Goal: Check status: Check status

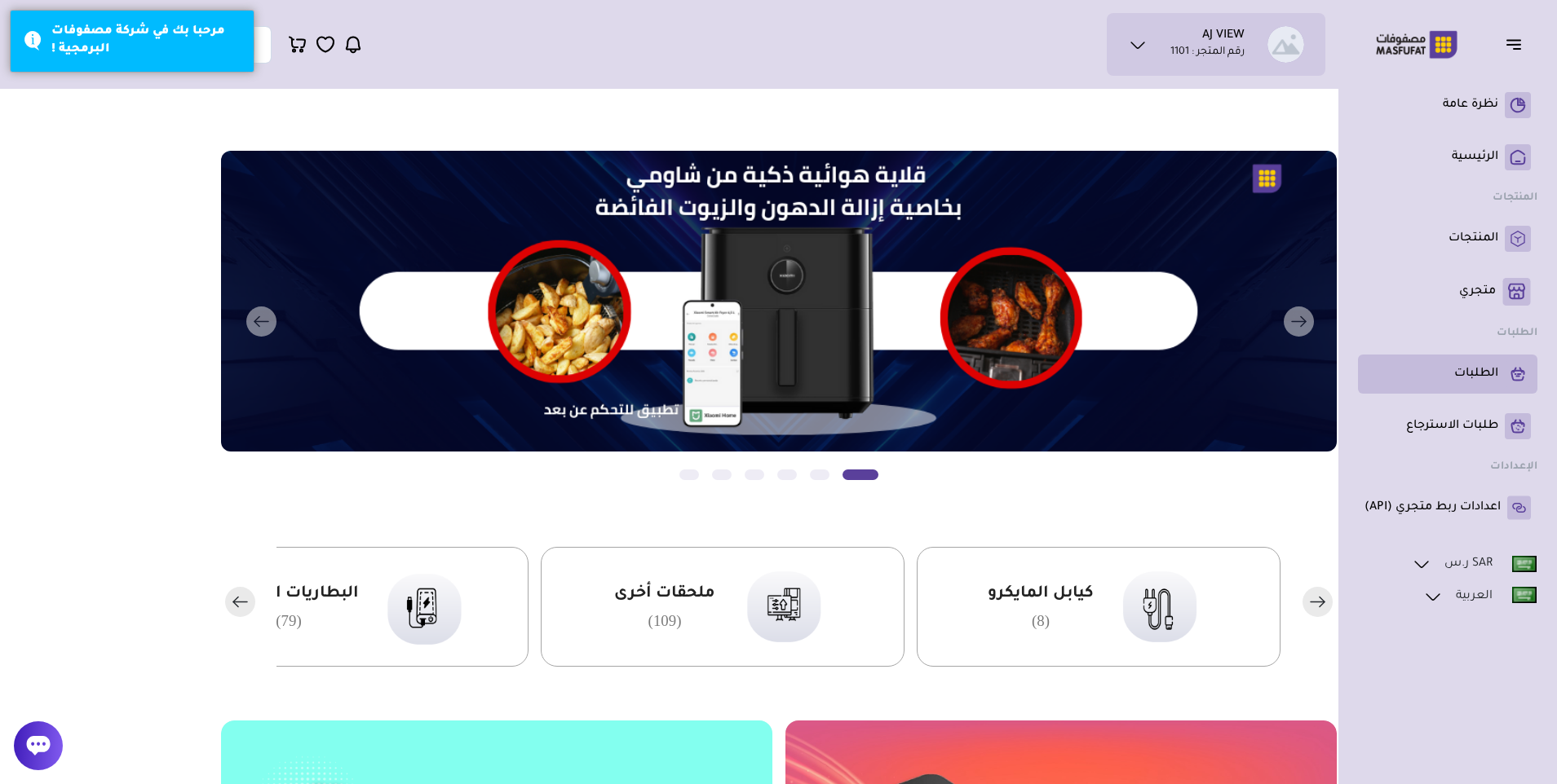
click at [1460, 379] on p "الطلبات" at bounding box center [1477, 373] width 44 height 16
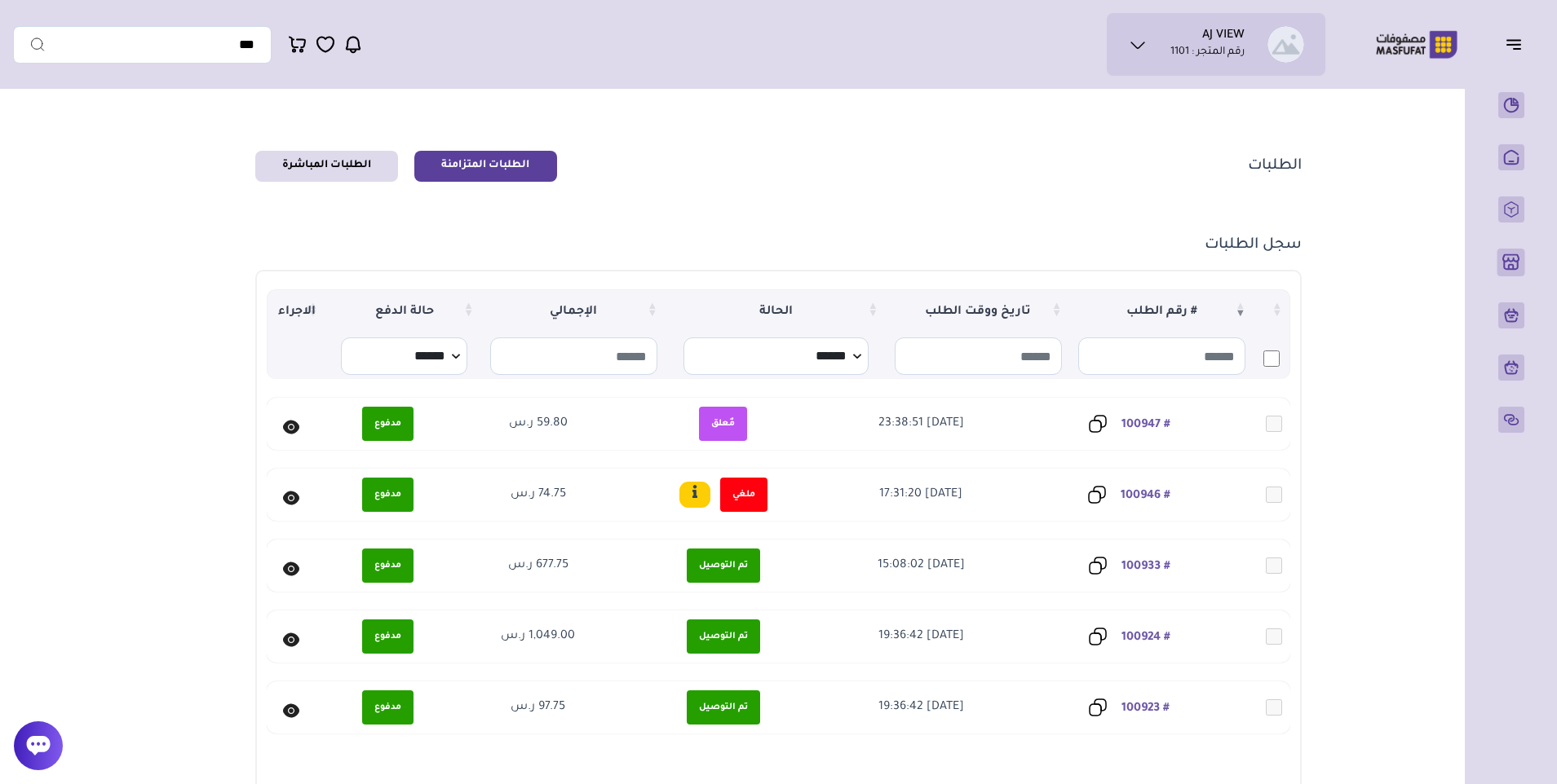
click at [284, 427] on icon at bounding box center [291, 426] width 16 height 14
click at [1149, 423] on link "# 100947" at bounding box center [1145, 424] width 49 height 13
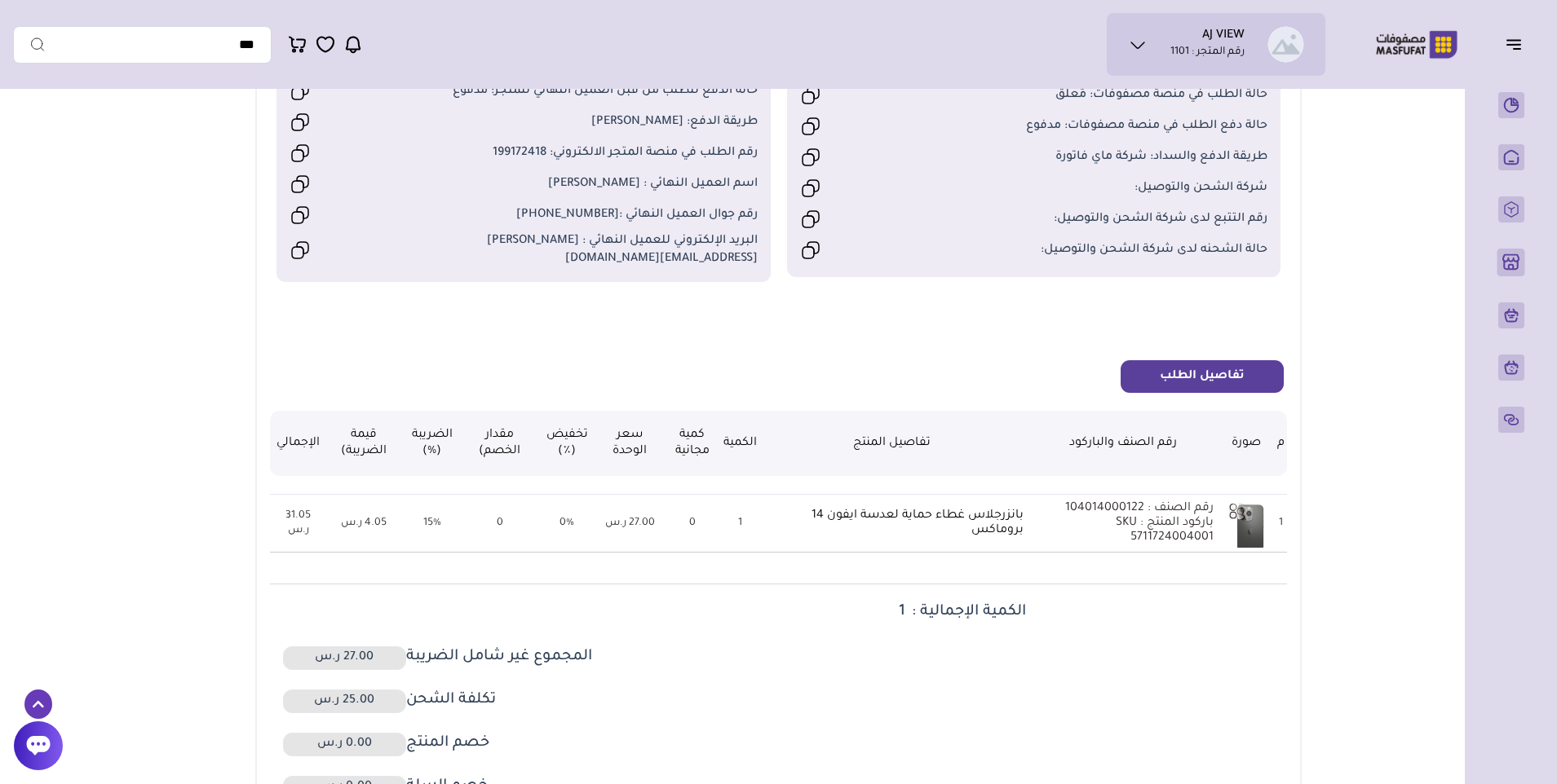
scroll to position [244, 0]
